Goal: Information Seeking & Learning: Find specific fact

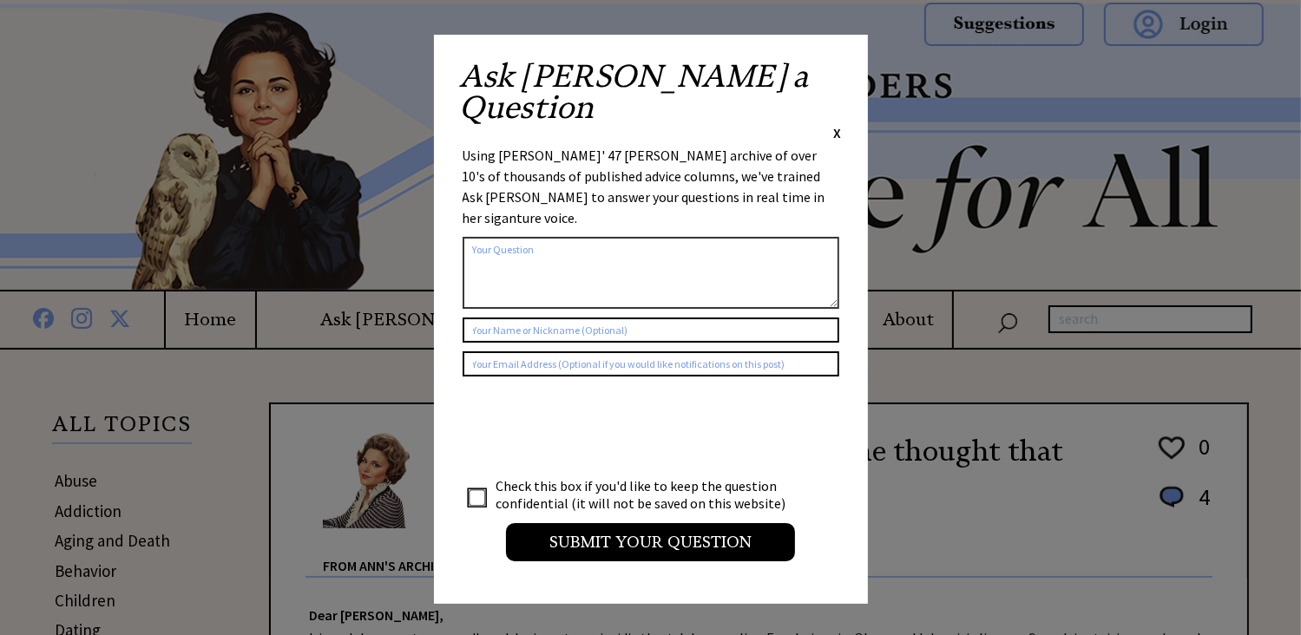
click at [839, 124] on span "X" at bounding box center [838, 132] width 8 height 17
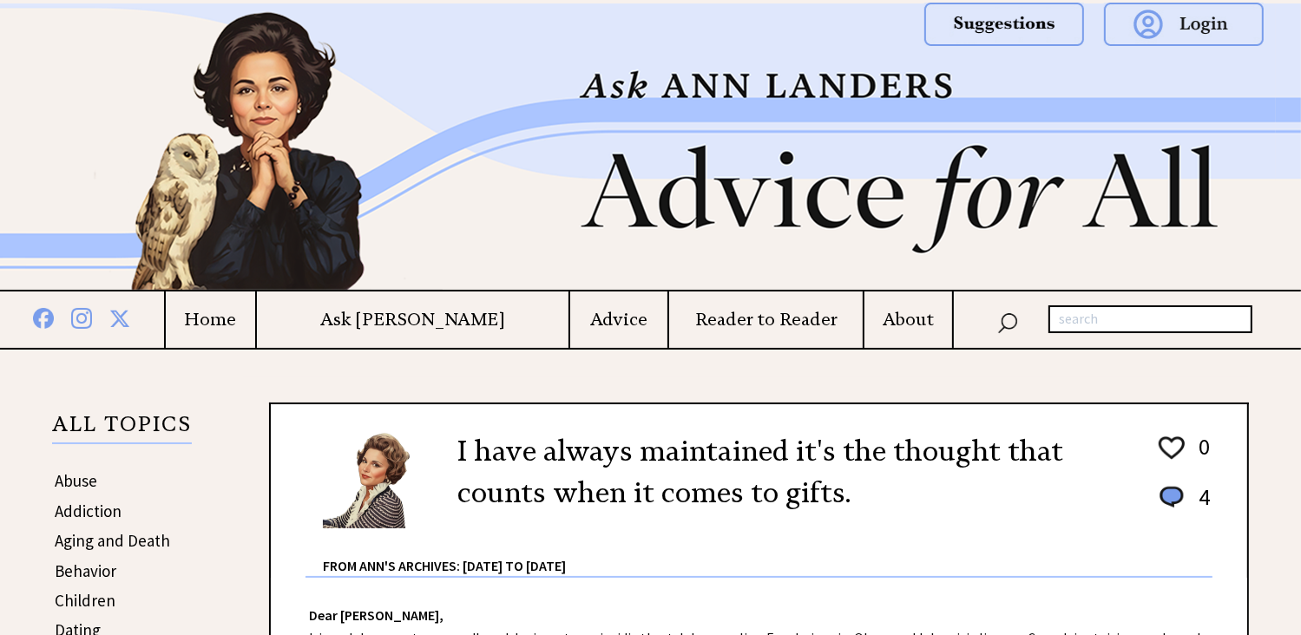
click at [1061, 320] on input "text" at bounding box center [1151, 320] width 204 height 28
type input "attitude is everything"
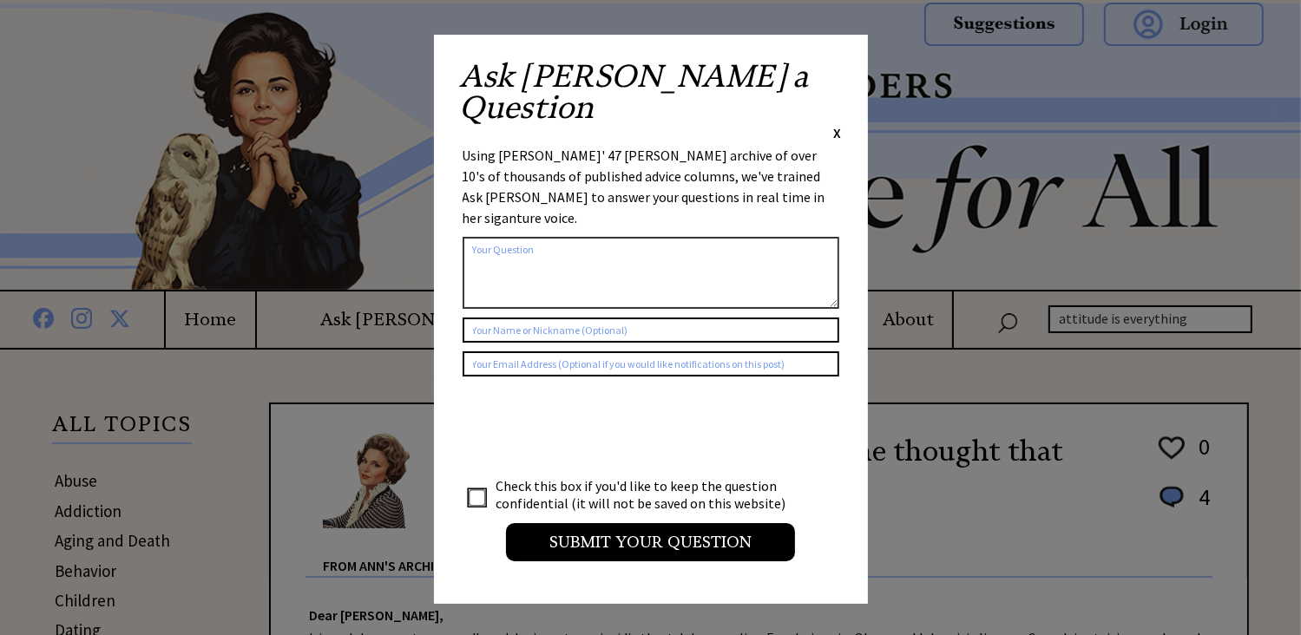
click at [838, 124] on span "X" at bounding box center [838, 132] width 8 height 17
